Goal: Information Seeking & Learning: Check status

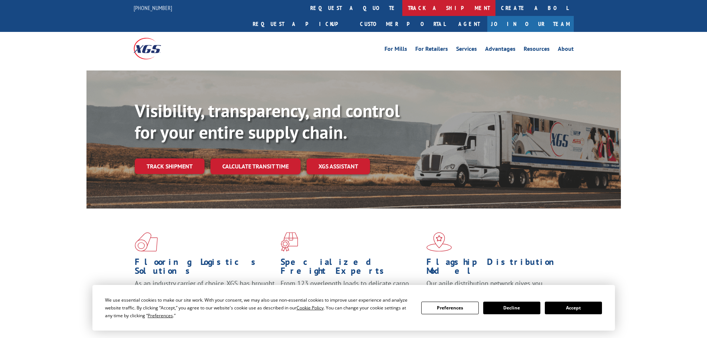
click at [402, 6] on link "track a shipment" at bounding box center [448, 8] width 93 height 16
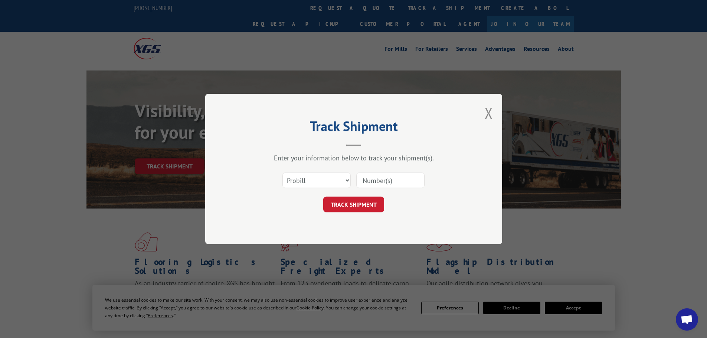
click at [367, 177] on input at bounding box center [390, 181] width 68 height 16
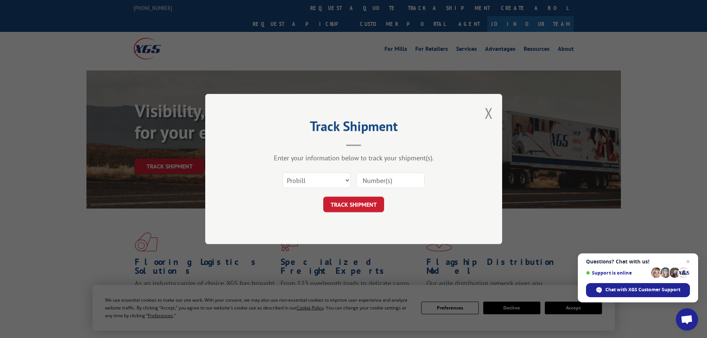
paste input "17471319"
type input "17471319"
click at [358, 203] on button "TRACK SHIPMENT" at bounding box center [353, 205] width 61 height 16
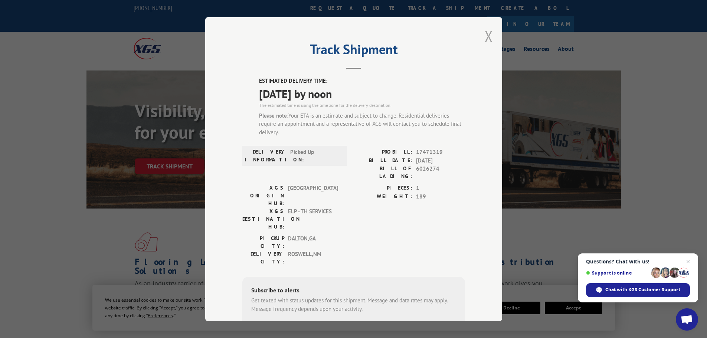
click at [485, 35] on button "Close modal" at bounding box center [489, 36] width 8 height 20
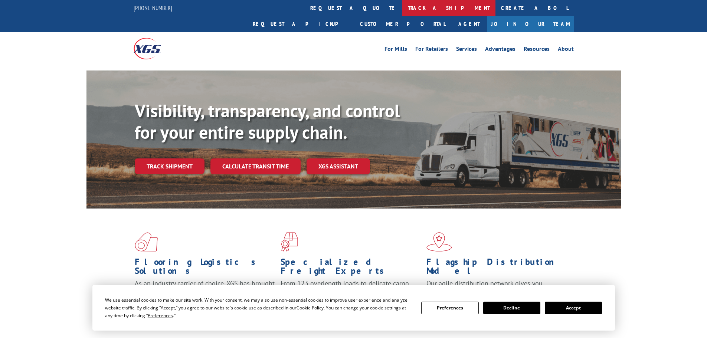
click at [402, 8] on link "track a shipment" at bounding box center [448, 8] width 93 height 16
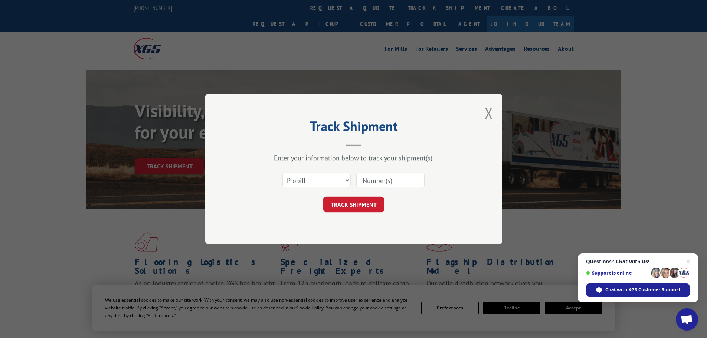
click at [361, 181] on input at bounding box center [390, 181] width 68 height 16
paste input "17229531"
type input "17229531"
click at [343, 203] on button "TRACK SHIPMENT" at bounding box center [353, 205] width 61 height 16
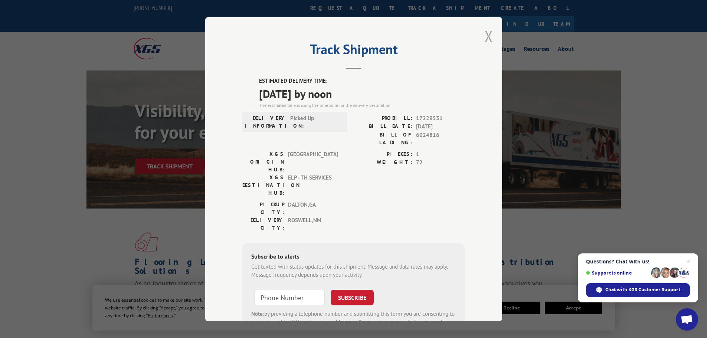
click at [485, 36] on button "Close modal" at bounding box center [489, 36] width 8 height 20
